Goal: Task Accomplishment & Management: Use online tool/utility

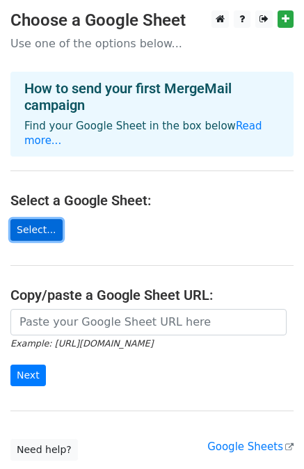
click at [35, 219] on link "Select..." at bounding box center [36, 230] width 52 height 22
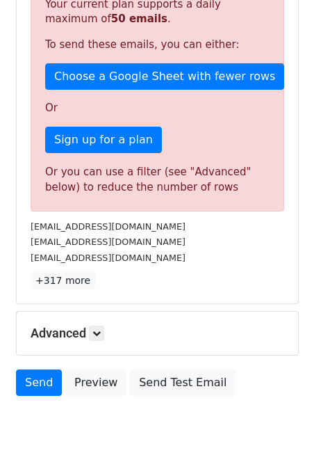
scroll to position [396, 0]
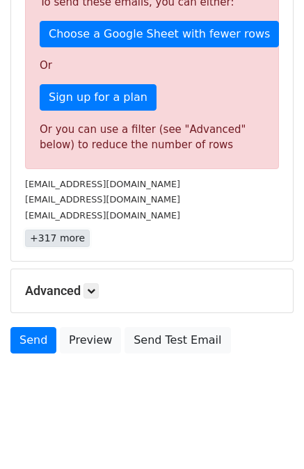
click at [68, 233] on link "+317 more" at bounding box center [57, 238] width 65 height 17
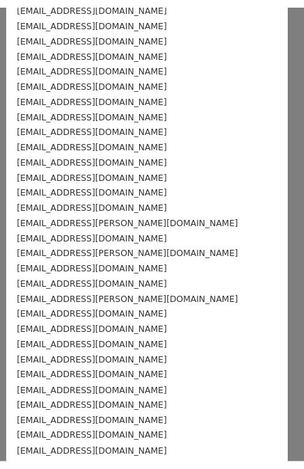
scroll to position [0, 0]
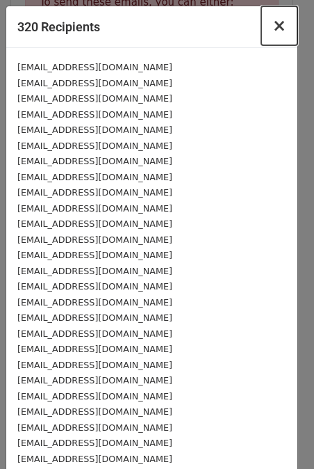
drag, startPoint x: 266, startPoint y: 26, endPoint x: 259, endPoint y: 31, distance: 9.1
click at [273, 26] on span "×" at bounding box center [280, 25] width 14 height 19
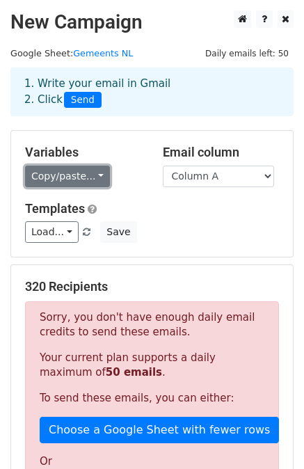
click at [86, 175] on link "Copy/paste..." at bounding box center [67, 177] width 85 height 22
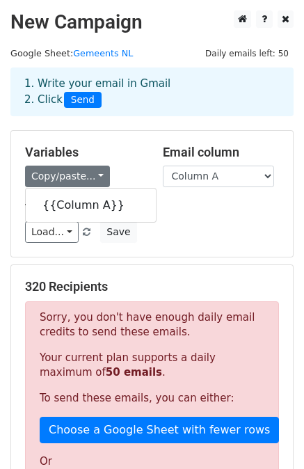
click at [109, 162] on div "Variables Copy/paste... {{Column A}}" at bounding box center [84, 166] width 138 height 42
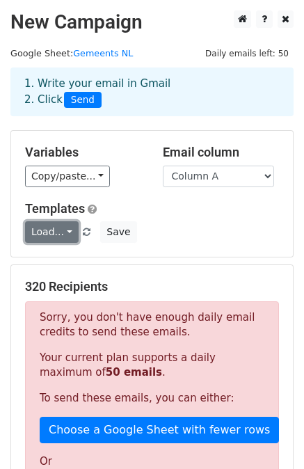
click at [46, 223] on link "Load..." at bounding box center [52, 232] width 54 height 22
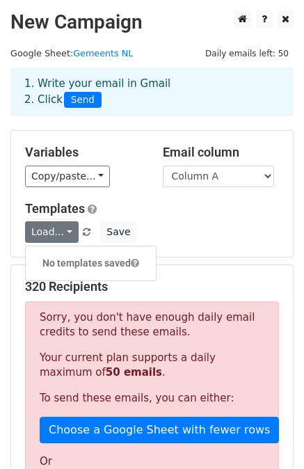
click at [173, 190] on div "Variables Copy/paste... {{Column A}} Email column Column A Templates Load... No…" at bounding box center [152, 194] width 282 height 126
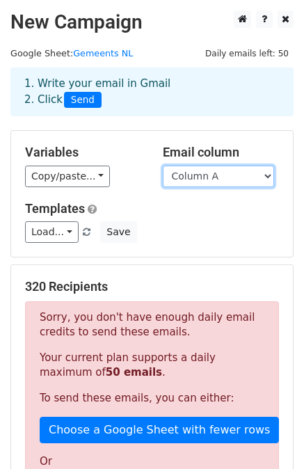
click at [200, 180] on select "Column A" at bounding box center [218, 177] width 111 height 22
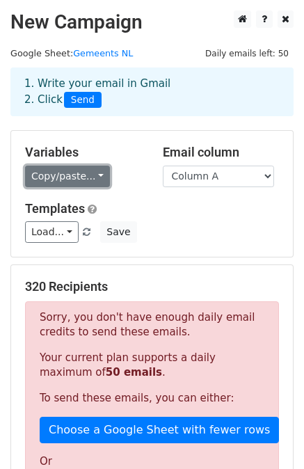
click at [97, 172] on link "Copy/paste..." at bounding box center [67, 177] width 85 height 22
click at [85, 173] on link "Copy/paste..." at bounding box center [67, 177] width 85 height 22
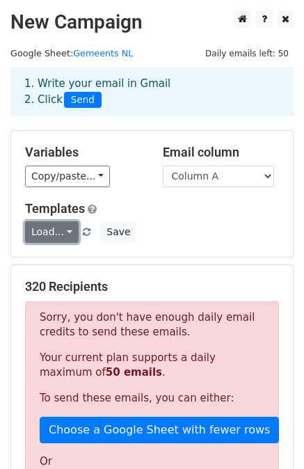
click at [53, 229] on link "Load..." at bounding box center [52, 232] width 54 height 22
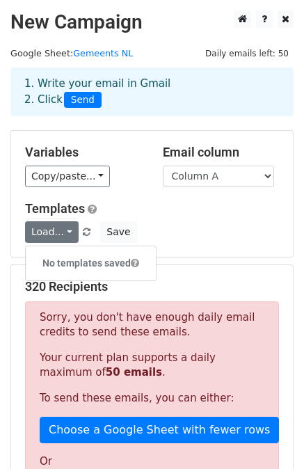
click at [136, 208] on h5 "Templates" at bounding box center [152, 208] width 254 height 15
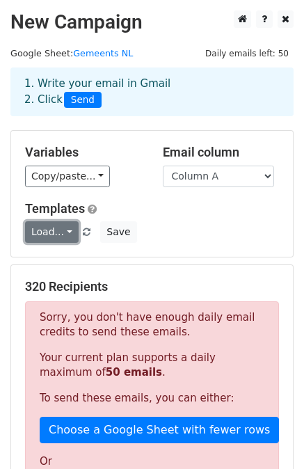
click at [54, 234] on link "Load..." at bounding box center [52, 232] width 54 height 22
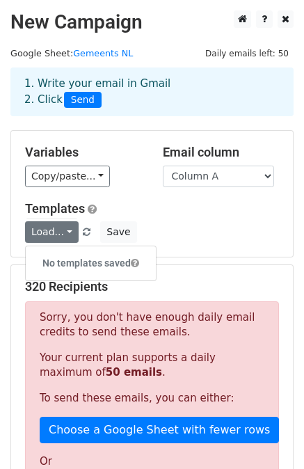
click at [61, 260] on h6 "No templates saved" at bounding box center [91, 263] width 130 height 23
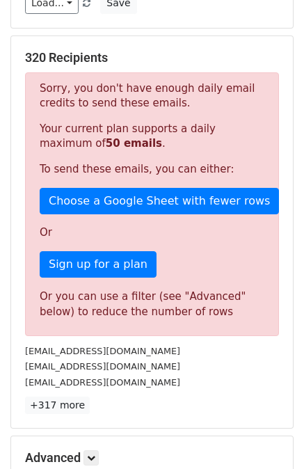
scroll to position [396, 0]
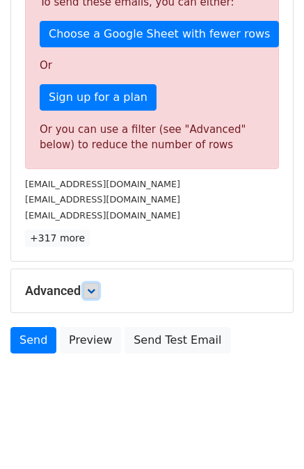
click at [96, 293] on link at bounding box center [90, 290] width 15 height 15
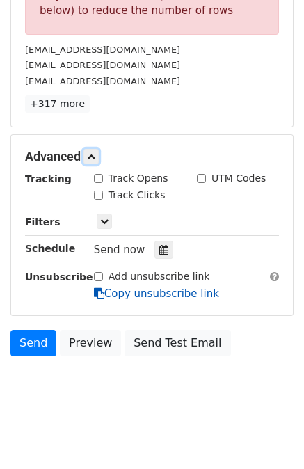
scroll to position [531, 0]
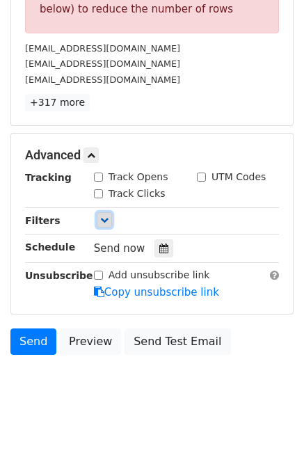
click at [103, 216] on icon at bounding box center [104, 220] width 8 height 8
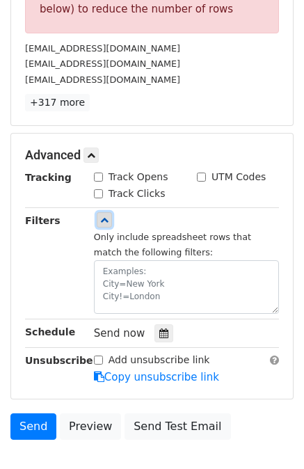
click at [100, 221] on icon at bounding box center [104, 220] width 8 height 8
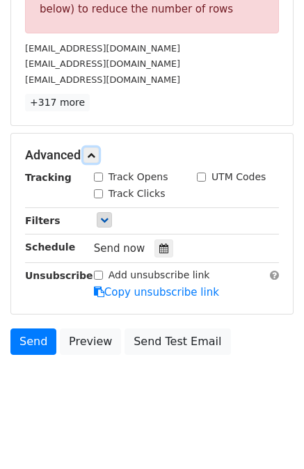
click at [92, 153] on icon at bounding box center [91, 155] width 8 height 8
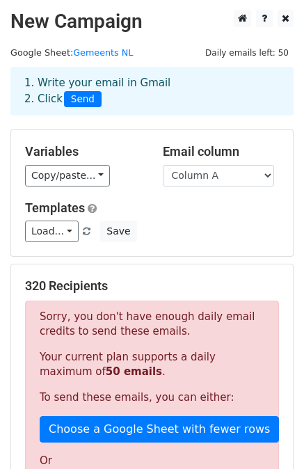
scroll to position [0, 0]
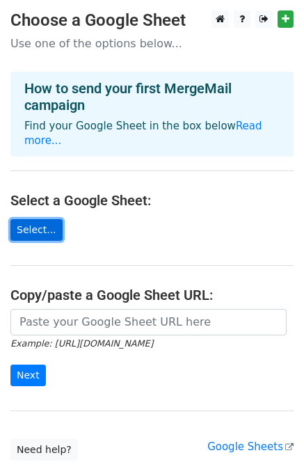
click at [31, 219] on link "Select..." at bounding box center [36, 230] width 52 height 22
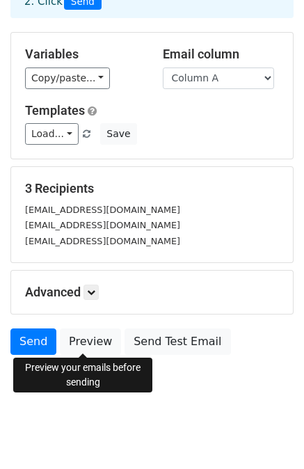
scroll to position [100, 0]
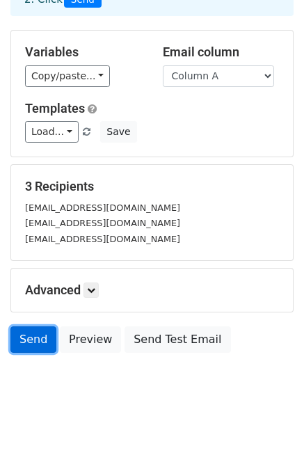
click at [28, 335] on link "Send" at bounding box center [33, 339] width 46 height 26
click at [42, 392] on body "New Campaign Daily emails left: 50 Google Sheet: Test 1. Write your email in Gm…" at bounding box center [152, 162] width 304 height 505
click at [28, 323] on form "Variables Copy/paste... {{Column A}} Email column Column A Templates Load... No…" at bounding box center [151, 195] width 283 height 330
click at [28, 337] on link "Send" at bounding box center [33, 339] width 46 height 26
